Goal: Information Seeking & Learning: Learn about a topic

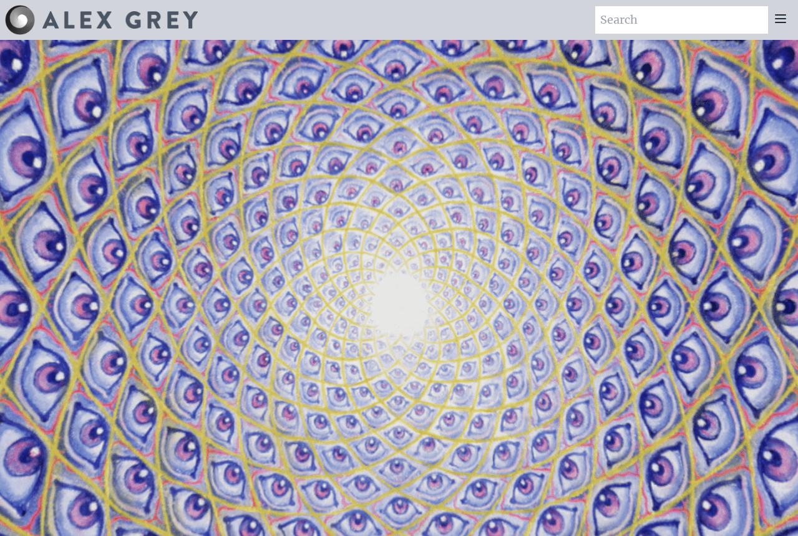
click at [779, 19] on icon at bounding box center [780, 18] width 10 height 7
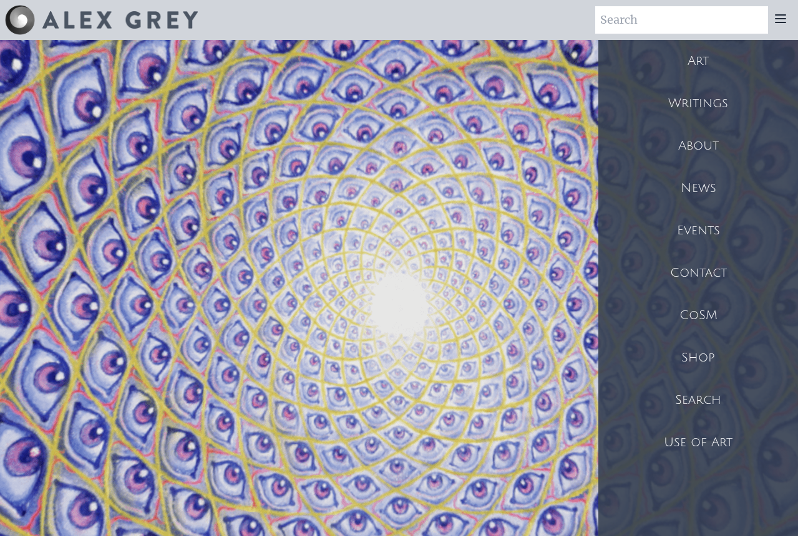
click at [702, 59] on div "Art" at bounding box center [698, 61] width 200 height 42
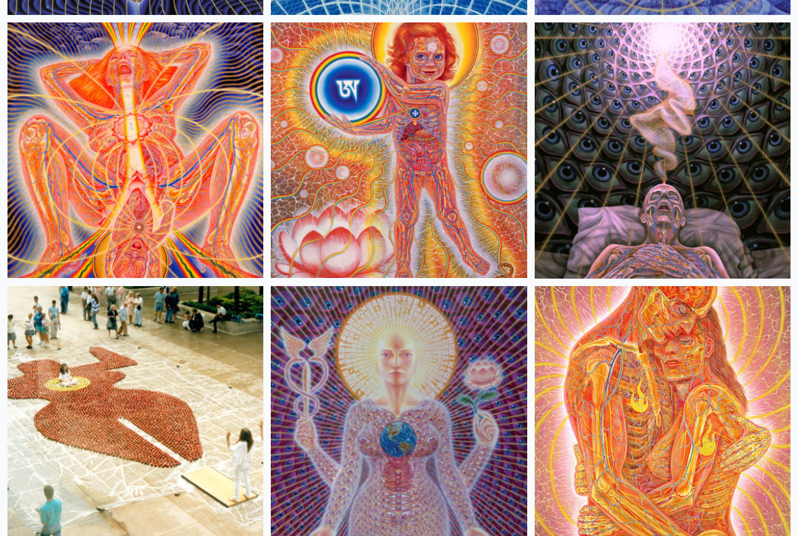
scroll to position [20928, 0]
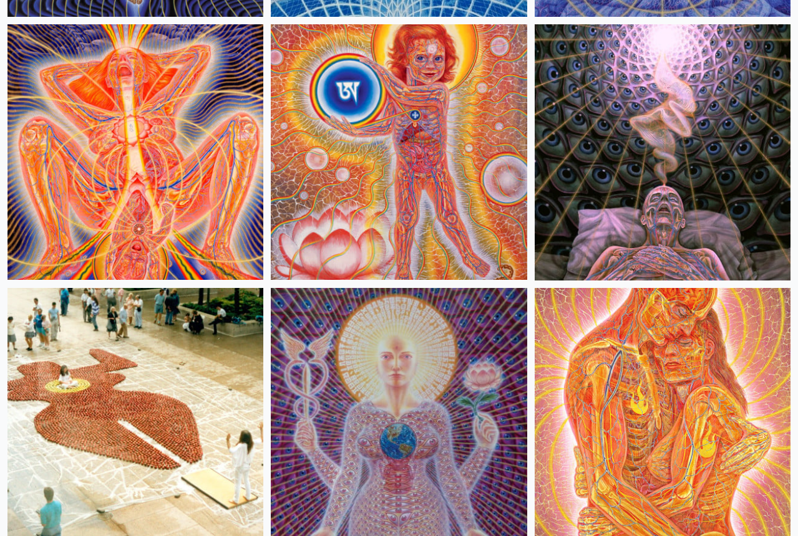
click at [142, 160] on img at bounding box center [135, 152] width 256 height 256
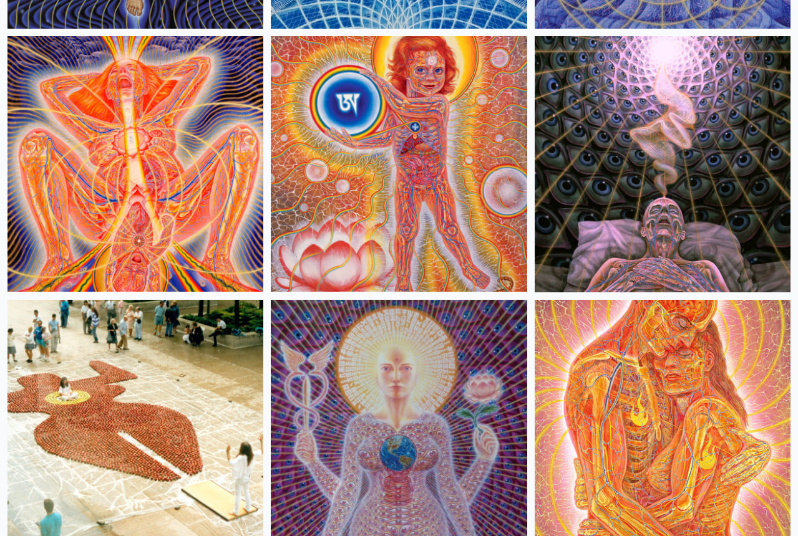
scroll to position [20913, 0]
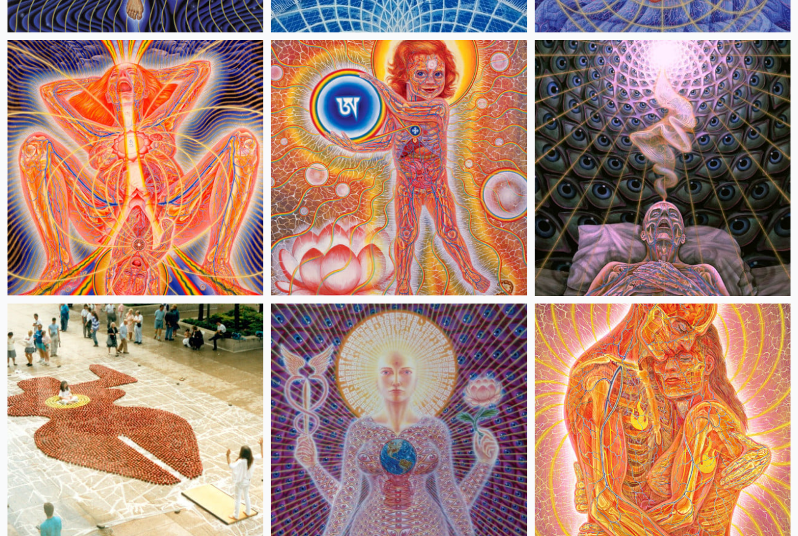
click at [389, 195] on img at bounding box center [399, 168] width 256 height 256
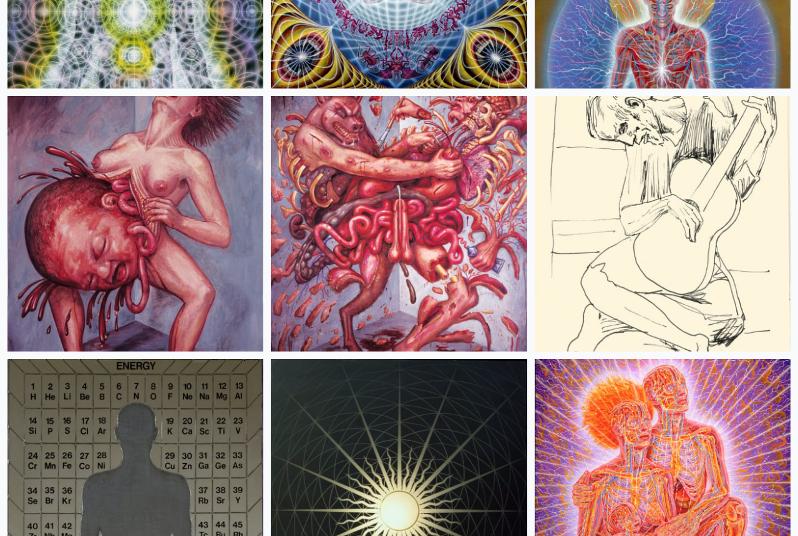
scroll to position [22694, 0]
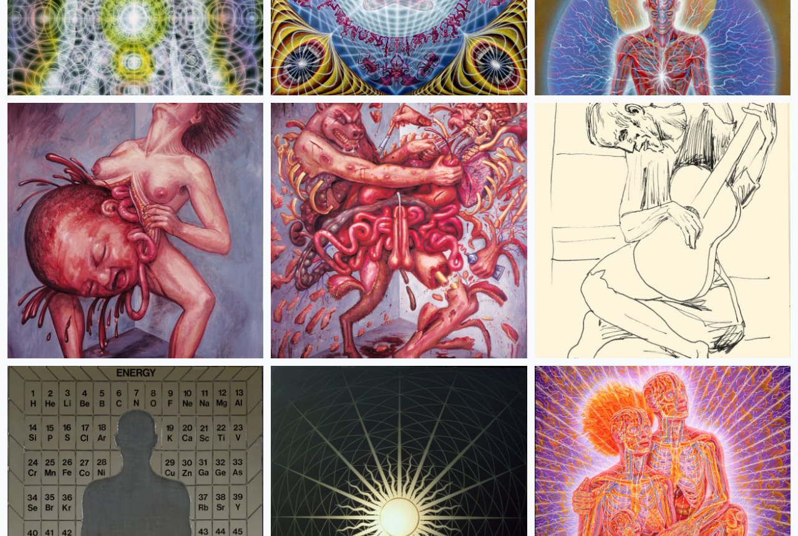
click at [173, 238] on img at bounding box center [135, 231] width 256 height 256
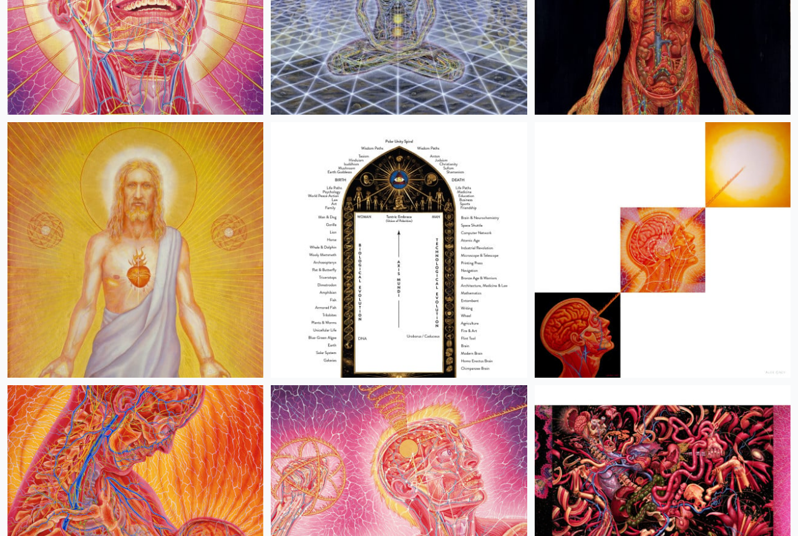
scroll to position [23476, 0]
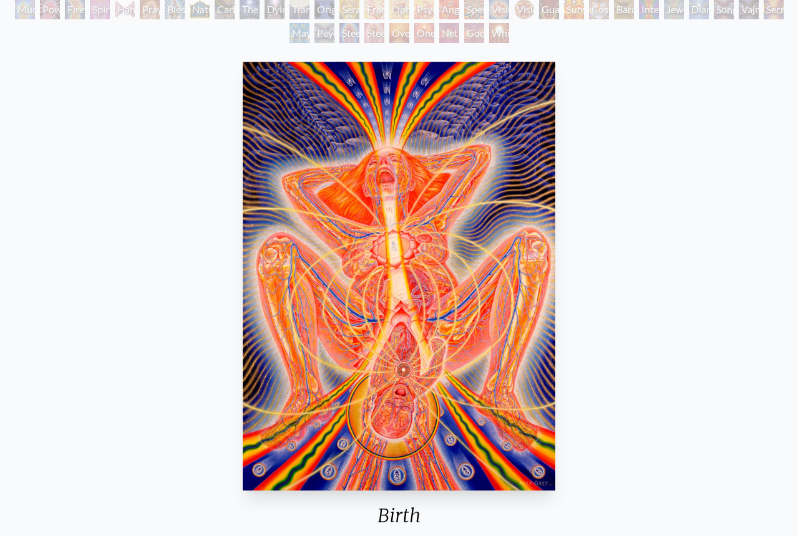
scroll to position [149, 0]
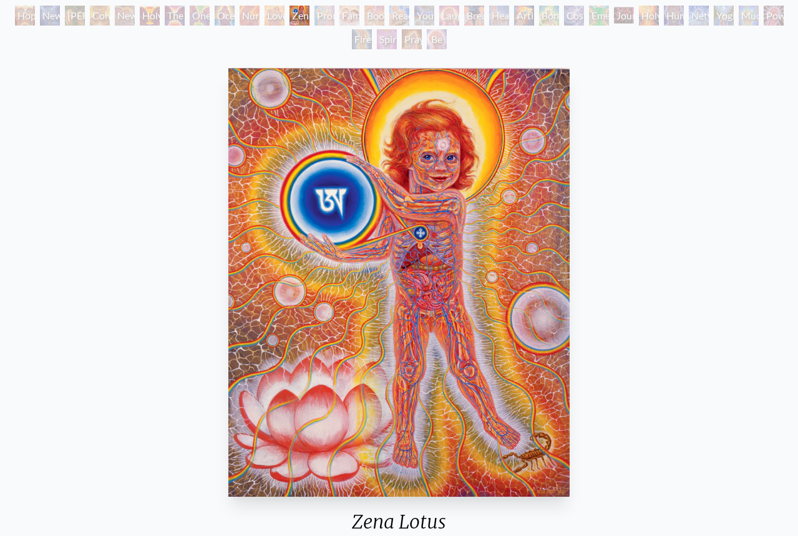
scroll to position [76, 0]
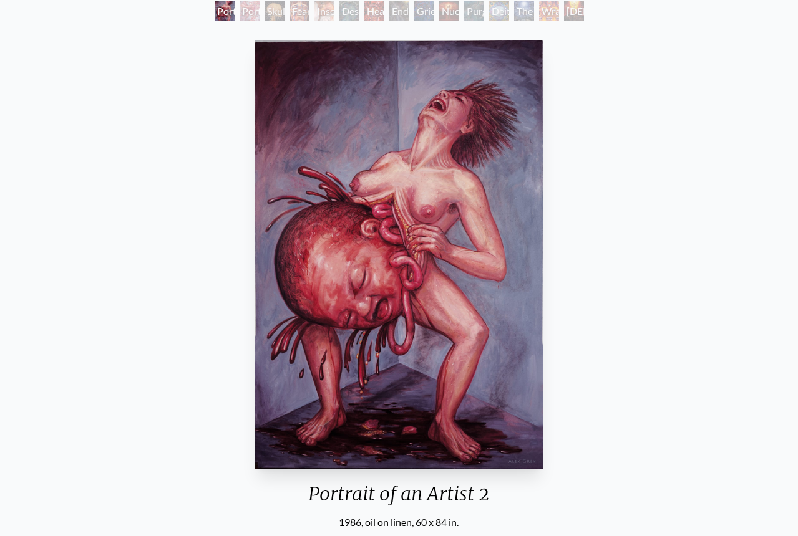
scroll to position [77, 0]
